Goal: Information Seeking & Learning: Learn about a topic

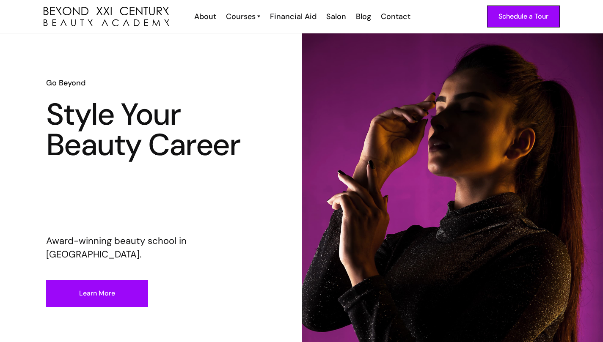
click at [286, 14] on div "Financial Aid" at bounding box center [293, 16] width 47 height 11
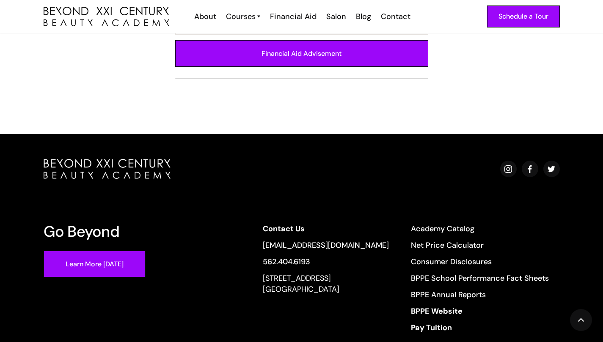
scroll to position [670, 0]
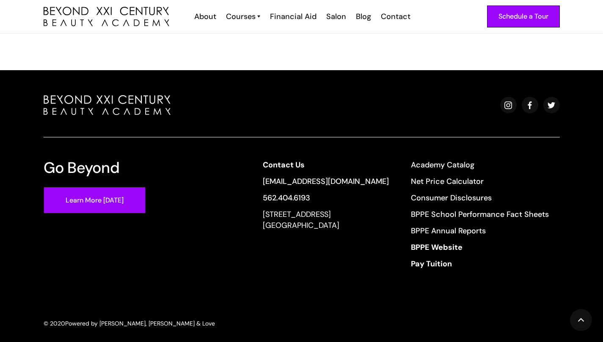
click at [465, 225] on link "BPPE Annual Reports" at bounding box center [480, 230] width 138 height 11
click at [498, 209] on link "BPPE School Performance Fact Sheets" at bounding box center [480, 214] width 138 height 11
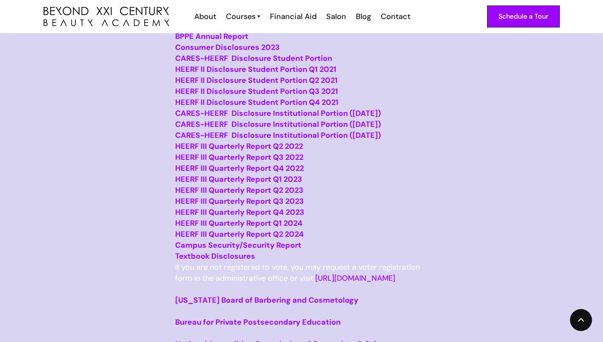
scroll to position [169, 0]
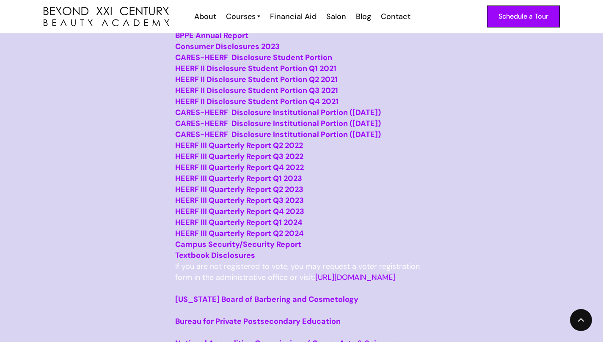
click at [270, 250] on strong "Campus Security/Security Report" at bounding box center [238, 244] width 126 height 10
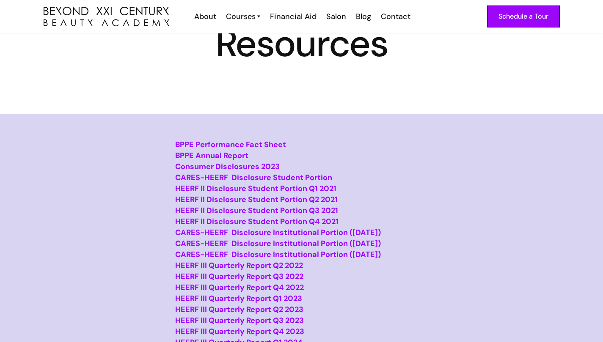
scroll to position [42, 0]
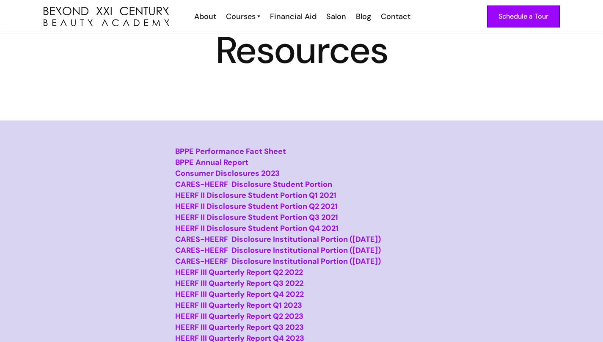
click at [231, 149] on strong "BPPE Performance Fact Sheet" at bounding box center [230, 151] width 111 height 10
